Goal: Check status: Check status

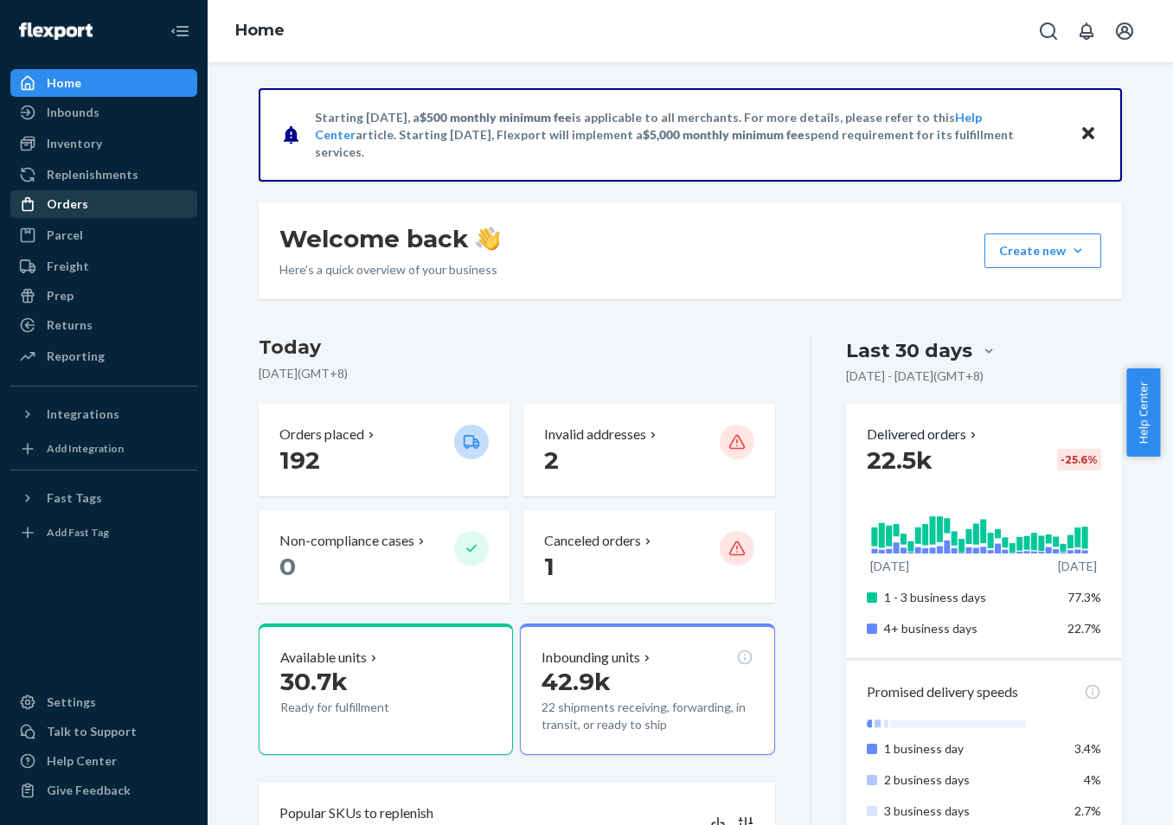
click at [121, 207] on div "Orders" at bounding box center [103, 204] width 183 height 24
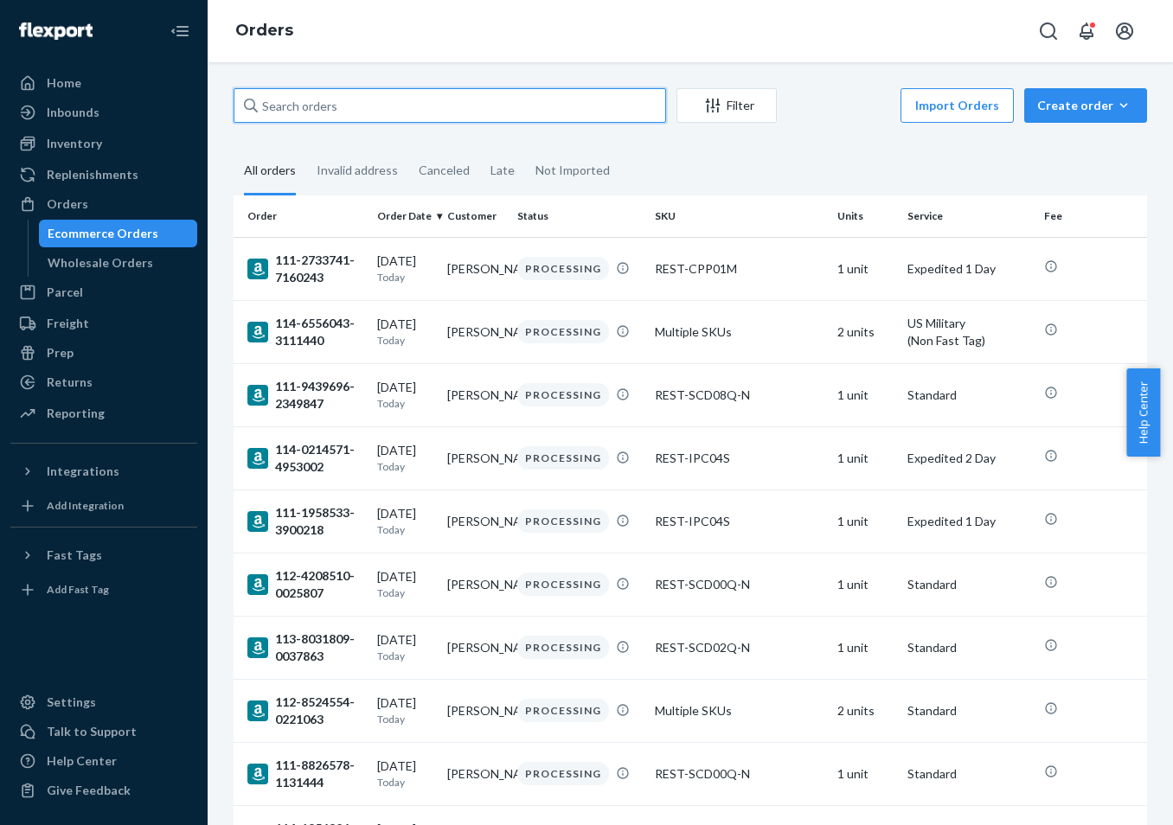
click at [444, 112] on input "text" at bounding box center [449, 105] width 432 height 35
paste input "US25337350"
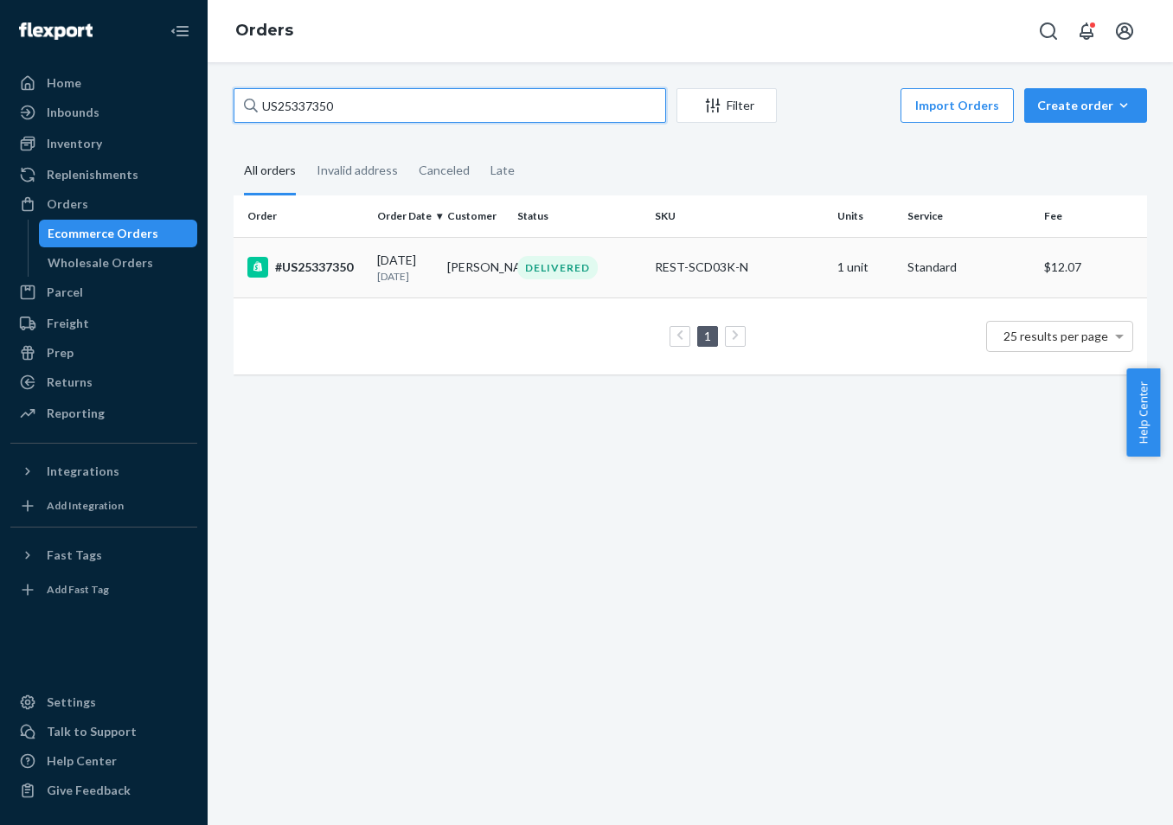
type input "US25337350"
click at [361, 297] on td "#US25337350" at bounding box center [301, 267] width 137 height 61
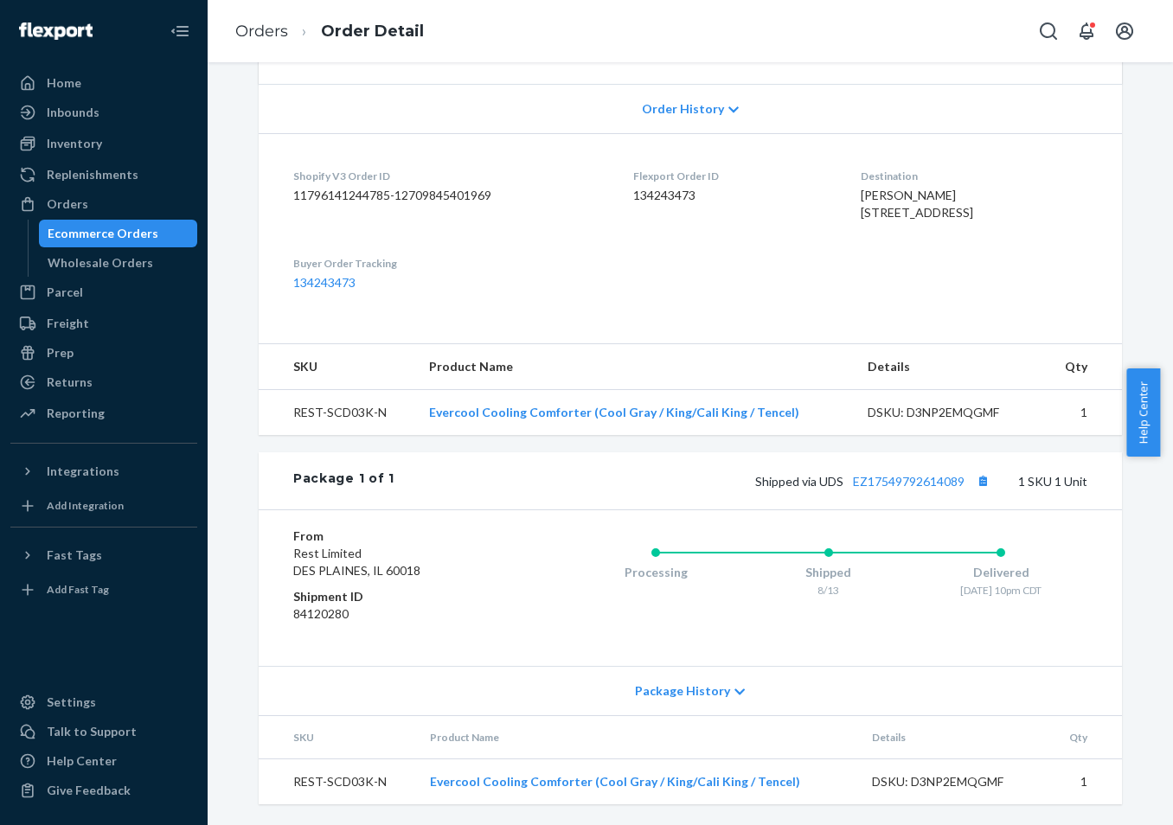
scroll to position [385, 0]
click at [338, 283] on link "134243473" at bounding box center [324, 282] width 62 height 15
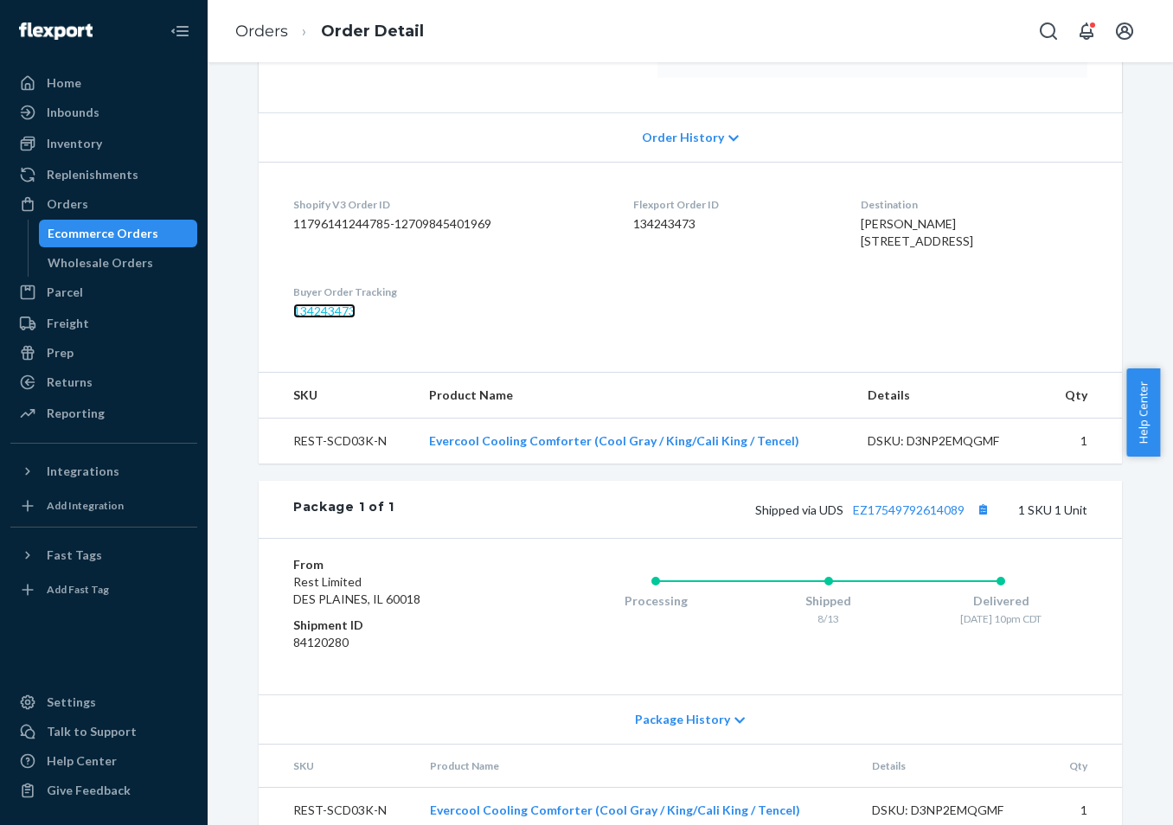
scroll to position [125, 0]
